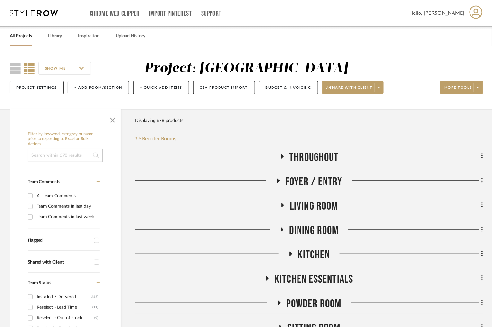
click at [35, 13] on icon at bounding box center [34, 13] width 48 height 6
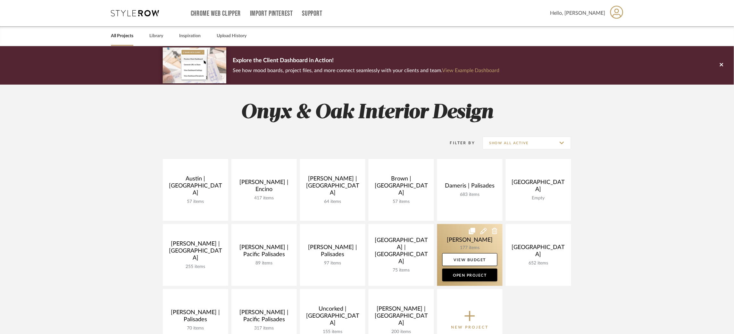
click at [451, 240] on link at bounding box center [469, 255] width 65 height 62
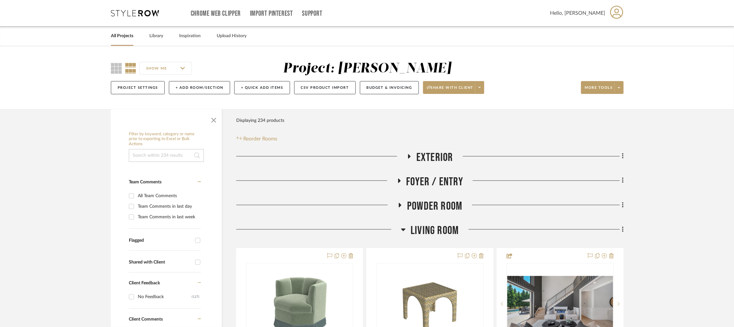
click at [422, 213] on span "Powder Room" at bounding box center [434, 206] width 55 height 14
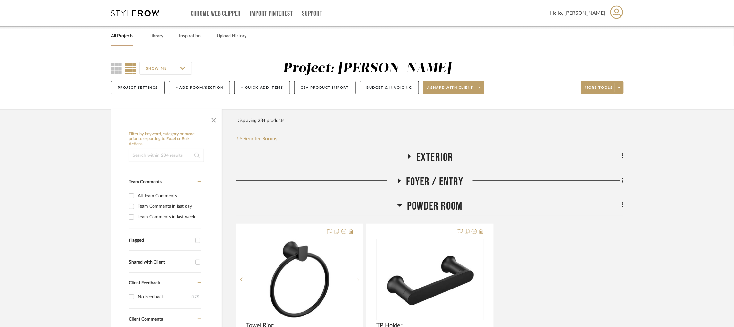
scroll to position [19, 0]
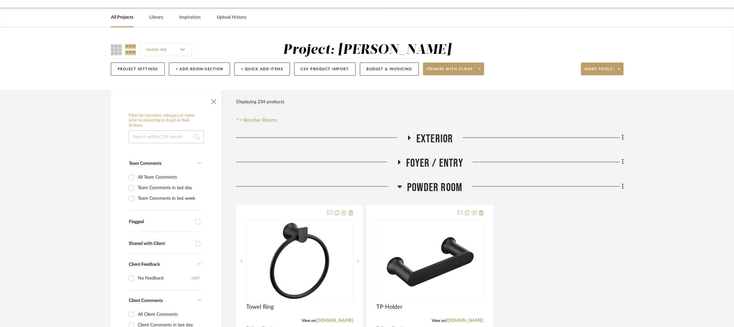
click at [401, 185] on icon at bounding box center [400, 187] width 5 height 8
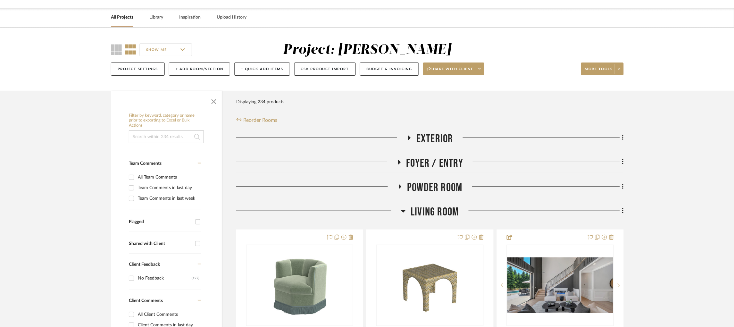
click at [403, 214] on icon at bounding box center [403, 211] width 5 height 8
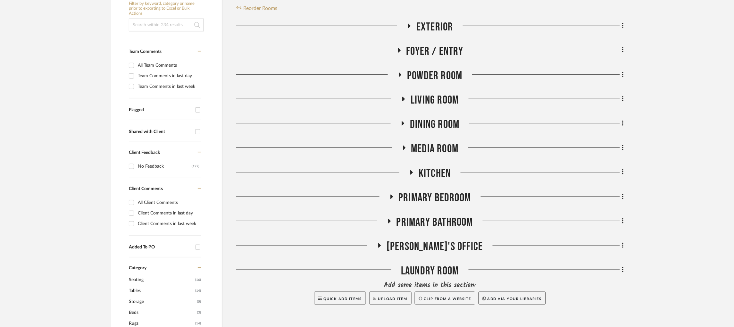
scroll to position [131, 0]
click at [395, 195] on icon at bounding box center [392, 196] width 8 height 5
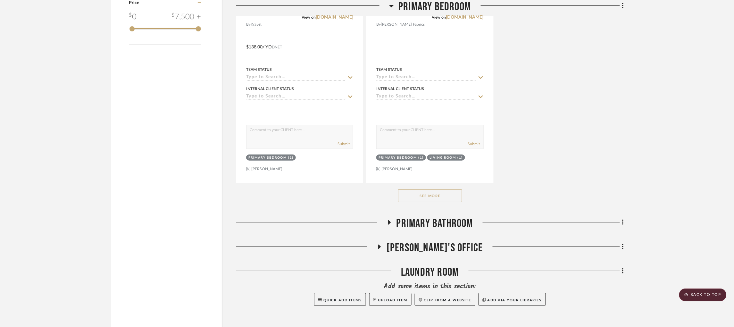
scroll to position [1017, 0]
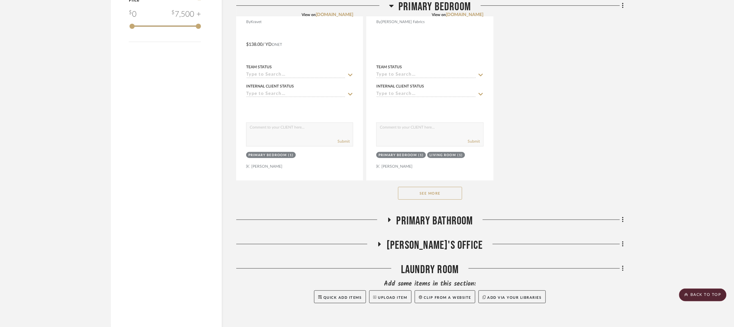
click at [429, 203] on div "See More" at bounding box center [430, 194] width 388 height 26
click at [430, 192] on button "See More" at bounding box center [430, 193] width 64 height 13
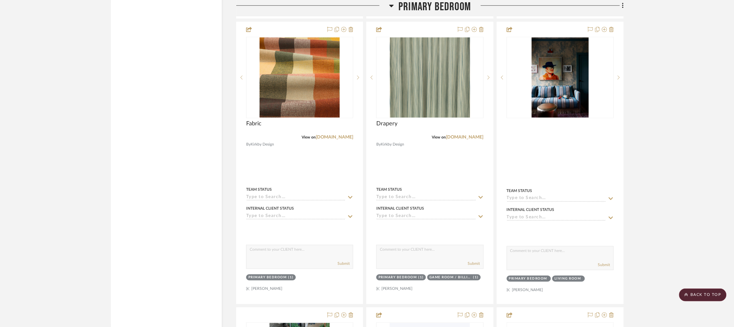
scroll to position [1179, 0]
